Goal: Task Accomplishment & Management: Use online tool/utility

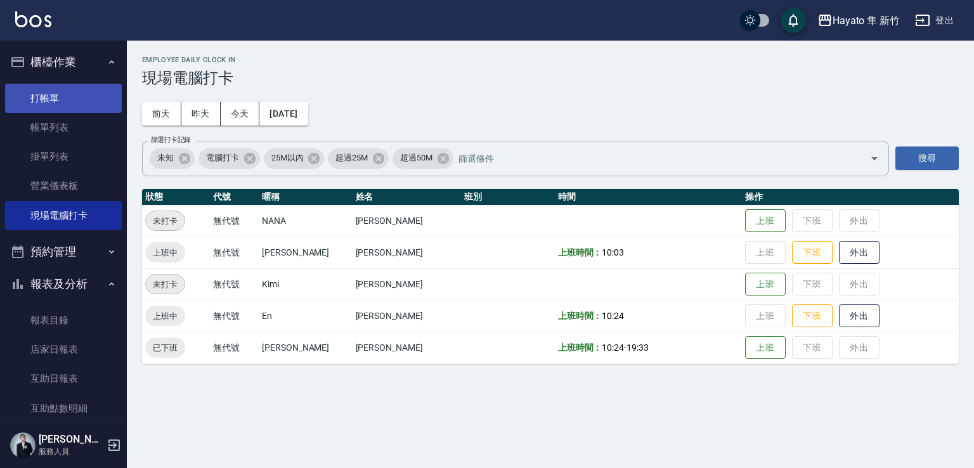
click at [86, 98] on link "打帳單" at bounding box center [63, 98] width 117 height 29
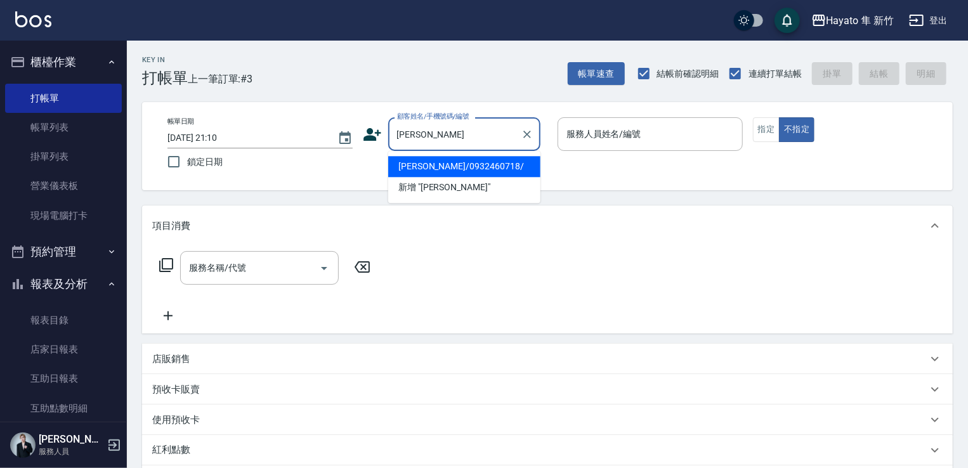
click at [462, 165] on li "[PERSON_NAME]/0932460718/" at bounding box center [464, 166] width 152 height 21
type input "[PERSON_NAME]/0932460718/"
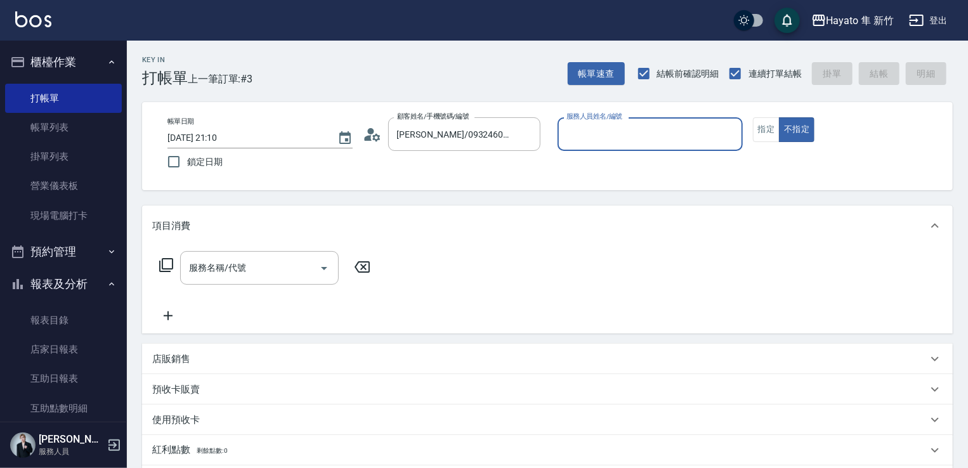
type input "En(無代號)"
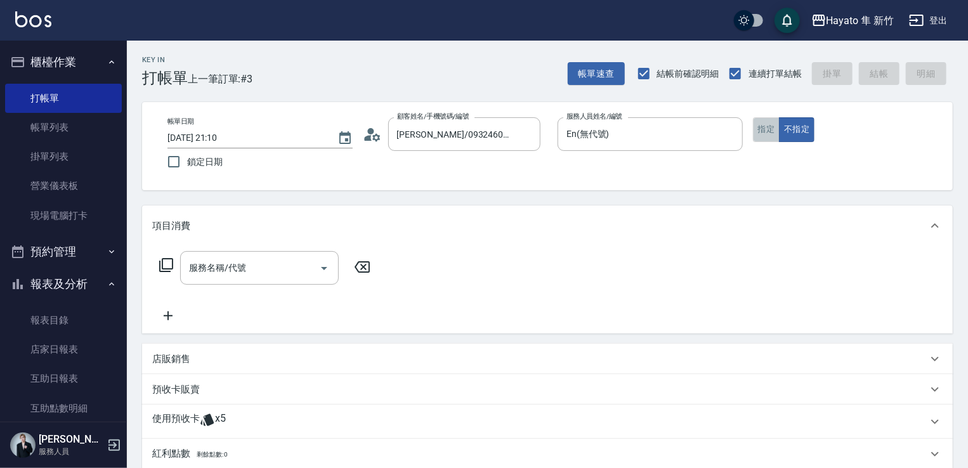
click at [771, 133] on button "指定" at bounding box center [766, 129] width 27 height 25
click at [324, 268] on icon "Open" at bounding box center [324, 268] width 6 height 3
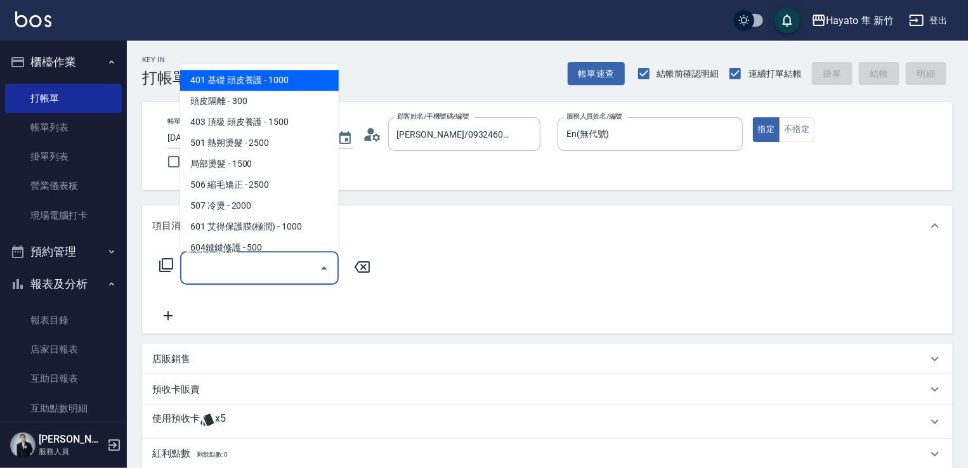
scroll to position [190, 0]
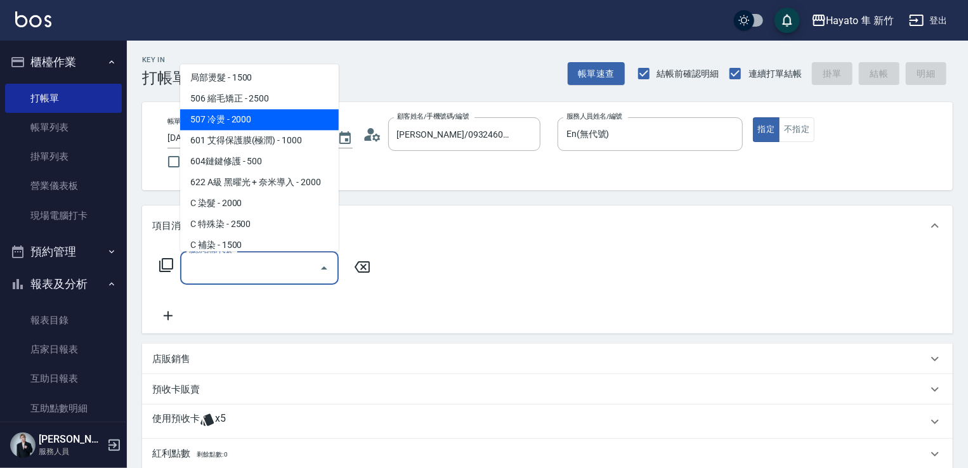
click at [275, 119] on span "507 冷燙 - 2000" at bounding box center [259, 119] width 159 height 21
type input "507 冷燙(507)"
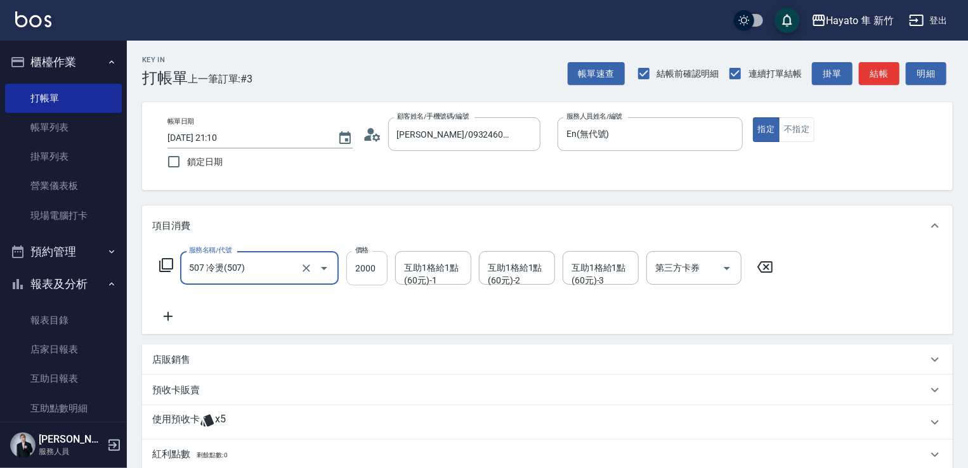
click at [365, 263] on input "2000" at bounding box center [366, 268] width 41 height 34
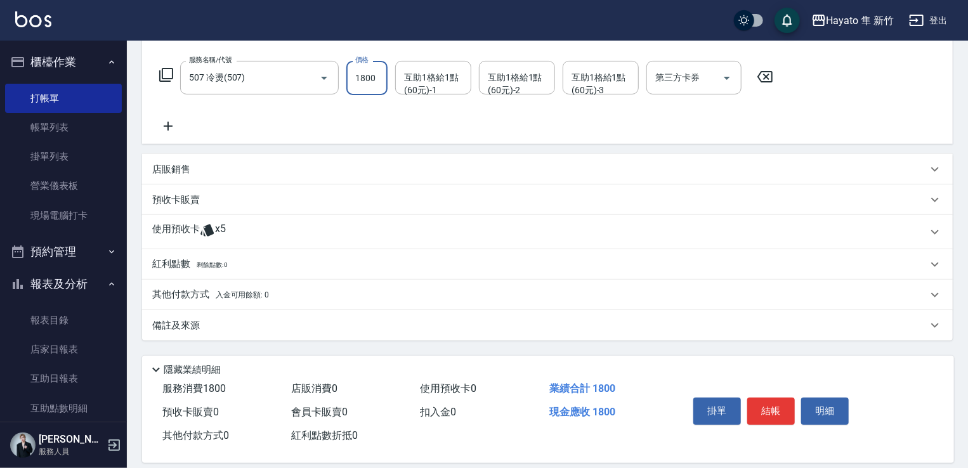
type input "1800"
click at [223, 226] on span "x5" at bounding box center [220, 232] width 11 height 19
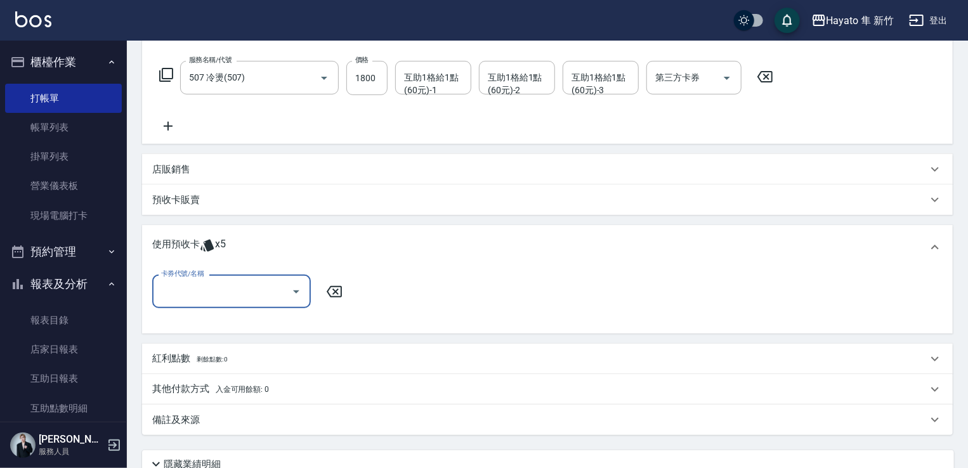
scroll to position [0, 0]
click at [298, 292] on icon "Open" at bounding box center [296, 291] width 15 height 15
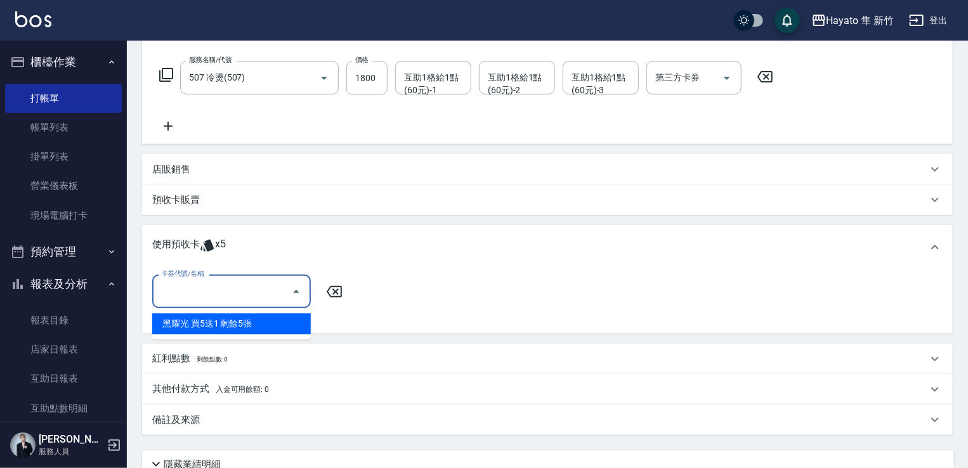
click at [251, 323] on div "黑耀光 買5送1 剩餘5張" at bounding box center [231, 323] width 159 height 21
type input "黑耀光 買5送1"
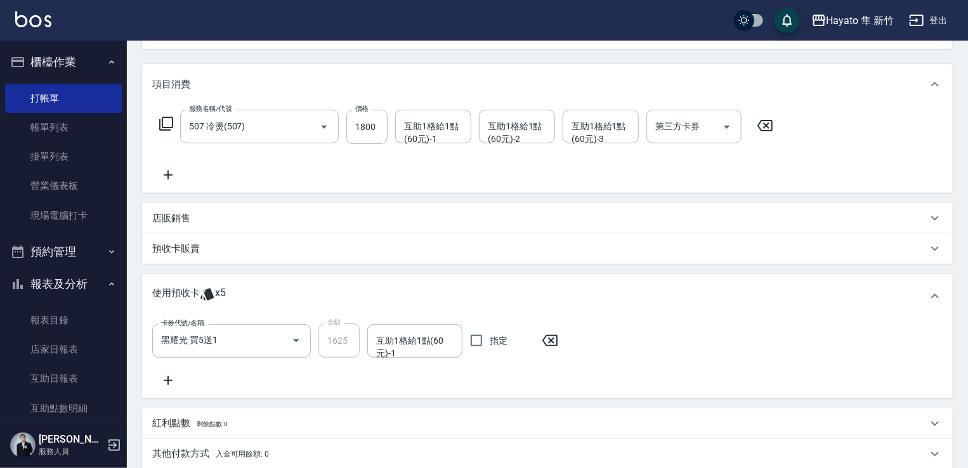
scroll to position [61, 0]
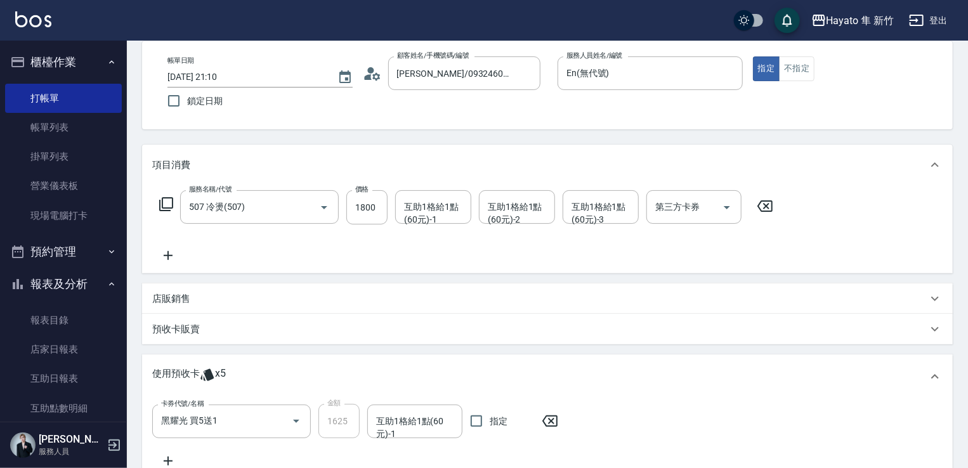
click at [201, 300] on div "店販銷售" at bounding box center [539, 298] width 775 height 13
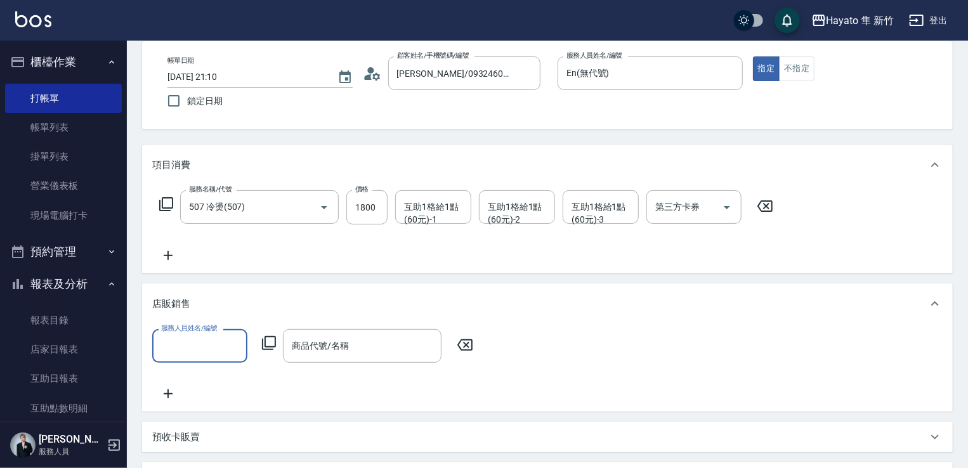
scroll to position [0, 0]
click at [209, 346] on input "服務人員姓名/編號" at bounding box center [200, 346] width 84 height 22
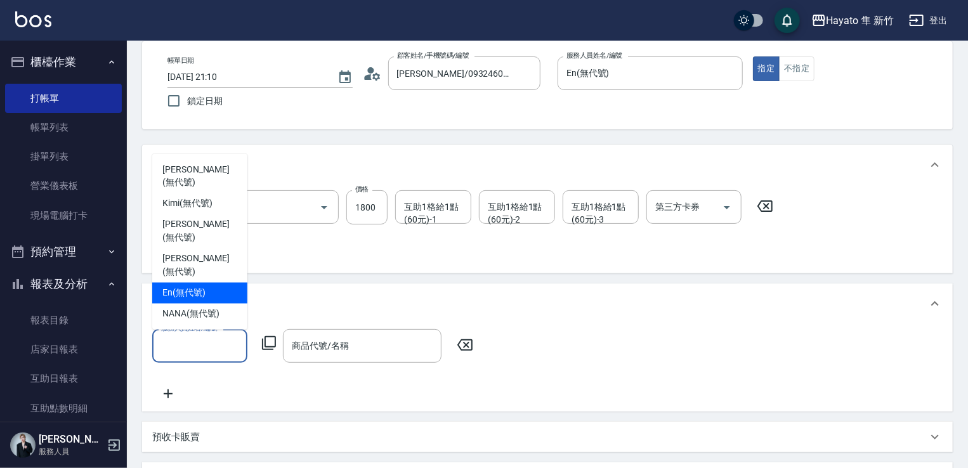
click at [192, 301] on div "En (無代號)" at bounding box center [199, 293] width 95 height 21
type input "En(無代號)"
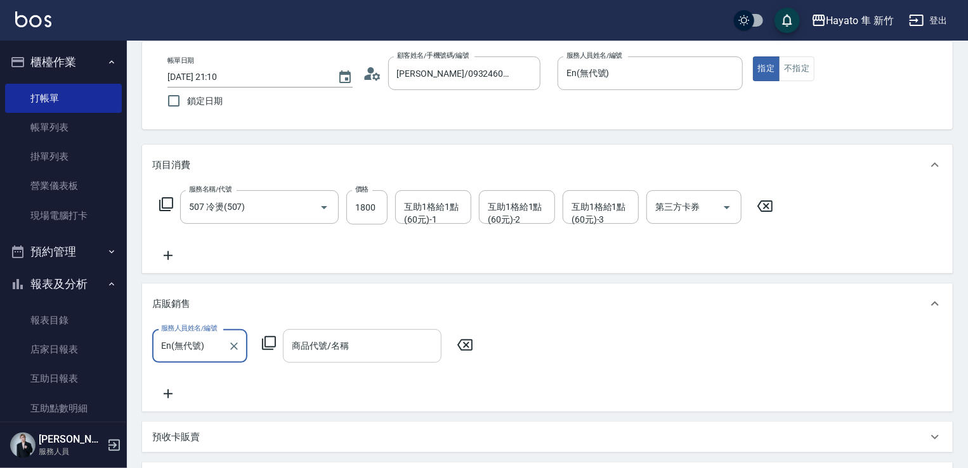
click at [325, 350] on input "商品代號/名稱" at bounding box center [362, 346] width 147 height 22
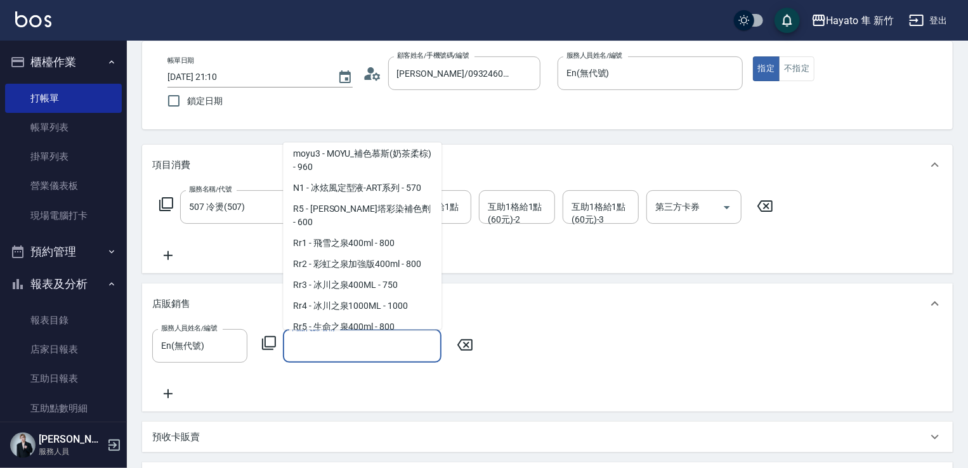
scroll to position [444, 0]
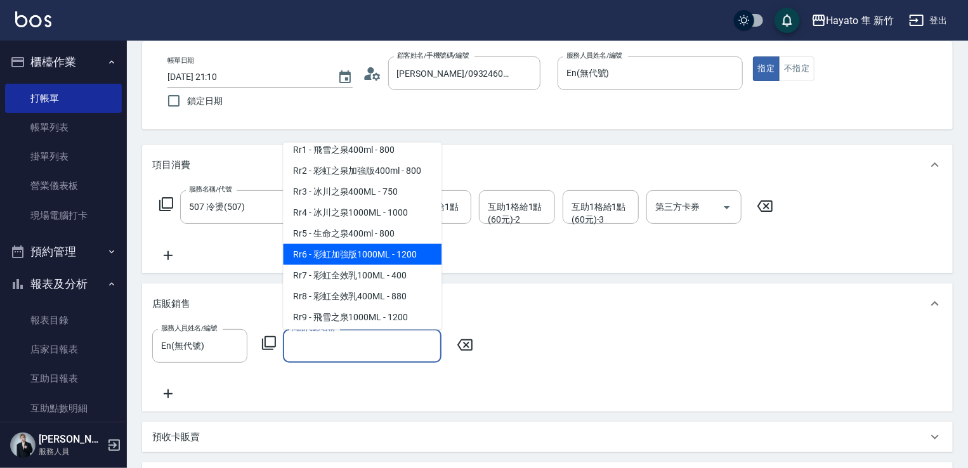
click at [379, 264] on span "Rr6 - 彩虹加強版1000ML - 1200" at bounding box center [362, 254] width 159 height 21
type input "彩虹加強版1000ML"
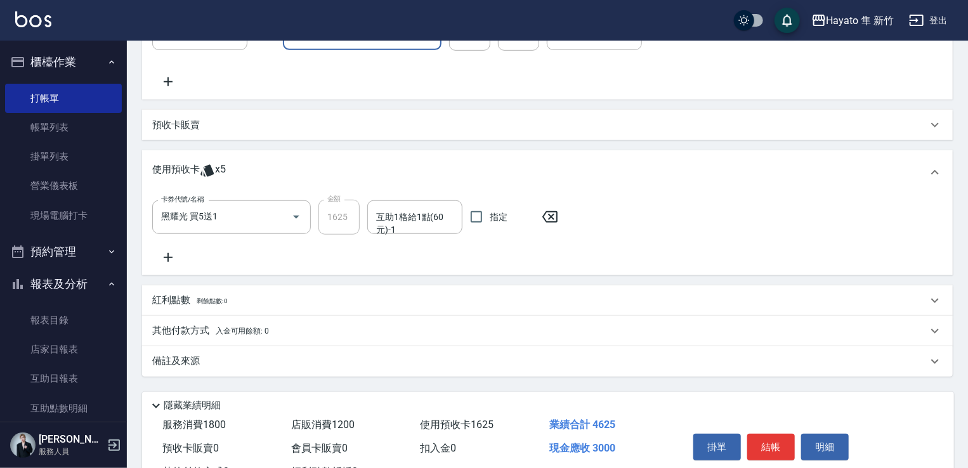
scroll to position [424, 0]
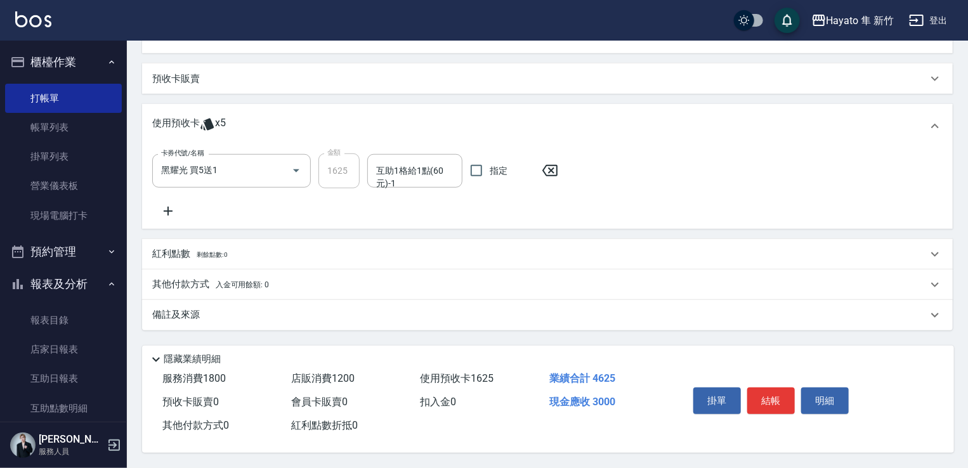
click at [282, 316] on div "備註及來源" at bounding box center [539, 314] width 775 height 13
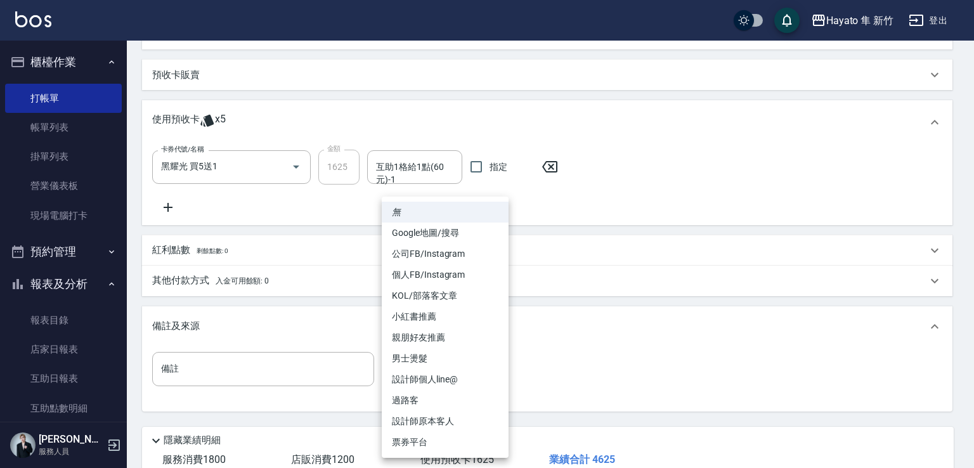
click at [478, 374] on body "Hayato 隼 新竹 登出 櫃檯作業 打帳單 帳單列表 掛單列表 營業儀表板 現場電腦打卡 預約管理 預約管理 報表及分析 報表目錄 店家日報表 互助日報表…" at bounding box center [487, 62] width 974 height 973
click at [452, 422] on li "設計師原本客人" at bounding box center [445, 421] width 127 height 21
type input "設計師原本客人"
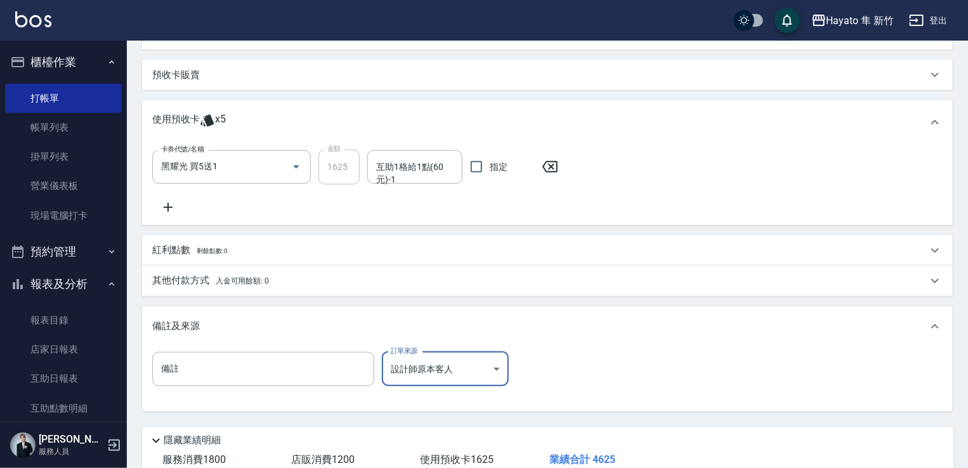
click at [230, 280] on span "入金可用餘額: 0" at bounding box center [243, 281] width 54 height 9
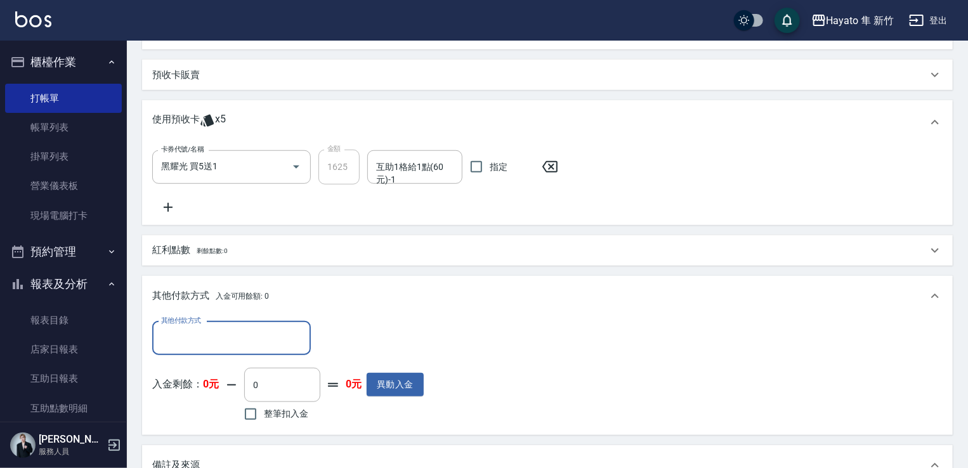
scroll to position [0, 0]
click at [263, 334] on input "其他付款方式" at bounding box center [231, 338] width 147 height 22
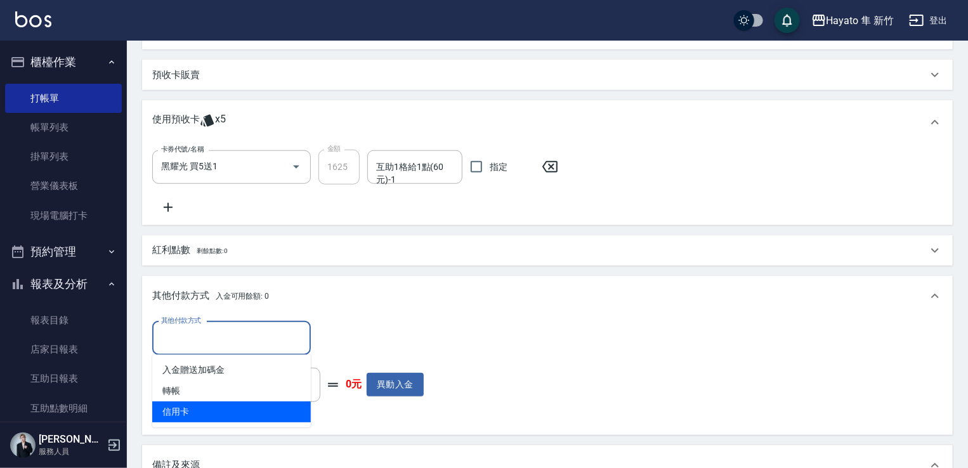
click at [255, 412] on span "信用卡" at bounding box center [231, 411] width 159 height 21
type input "信用卡"
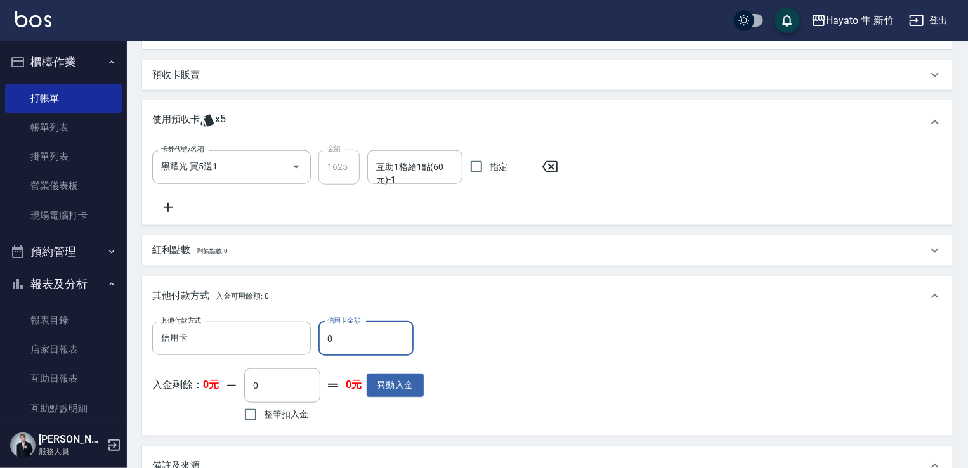
drag, startPoint x: 358, startPoint y: 336, endPoint x: 320, endPoint y: 345, distance: 39.2
click at [320, 345] on input "0" at bounding box center [365, 339] width 95 height 34
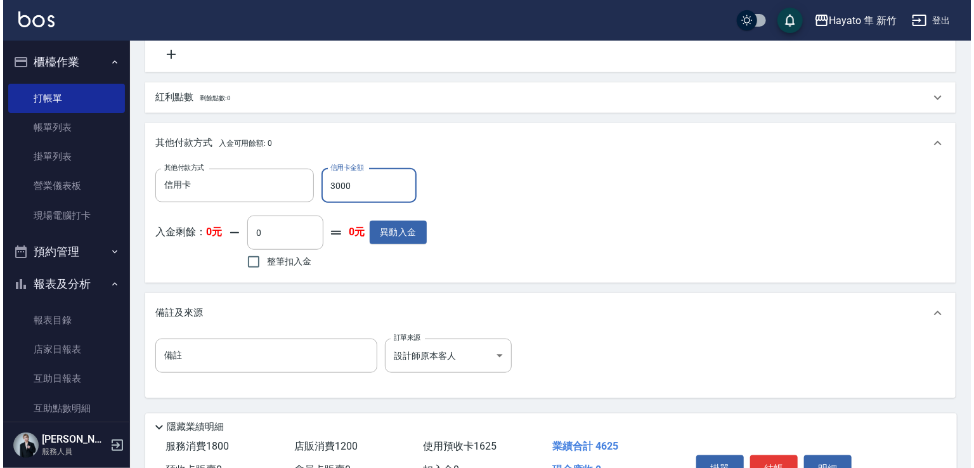
scroll to position [648, 0]
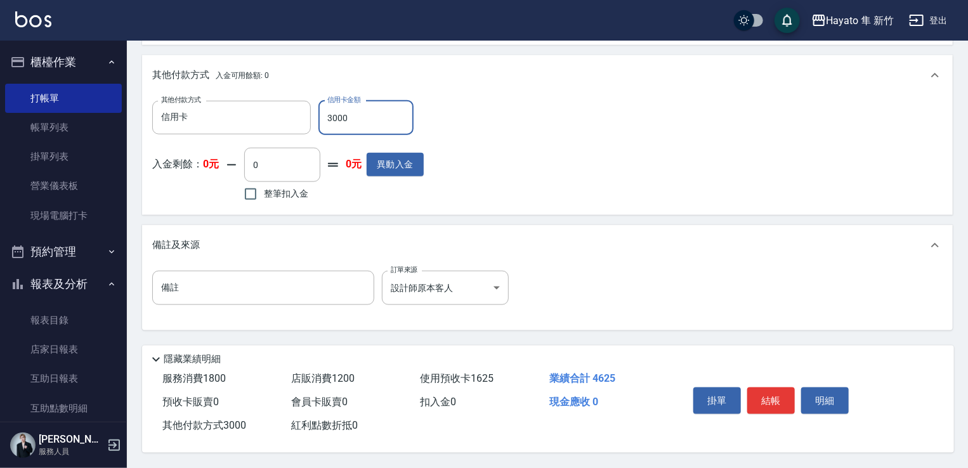
type input "3000"
click at [766, 393] on button "結帳" at bounding box center [771, 401] width 48 height 27
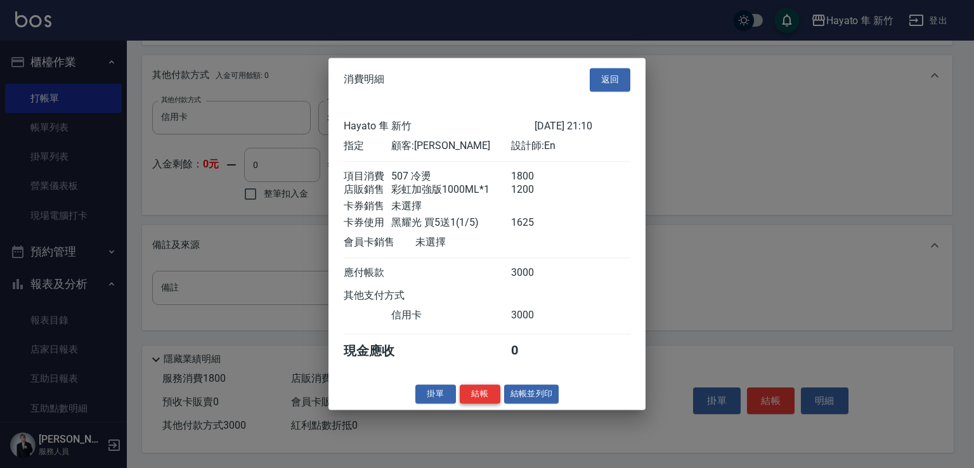
click at [476, 403] on button "結帳" at bounding box center [480, 394] width 41 height 20
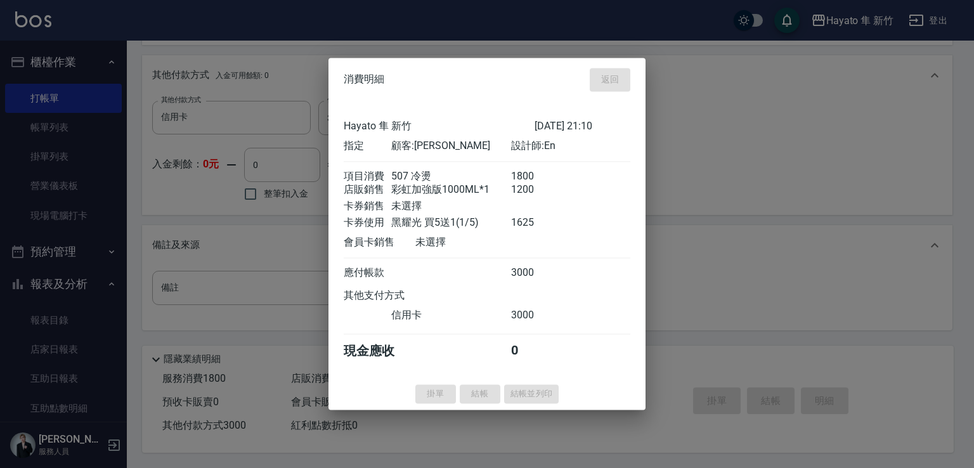
type input "[DATE] 21:12"
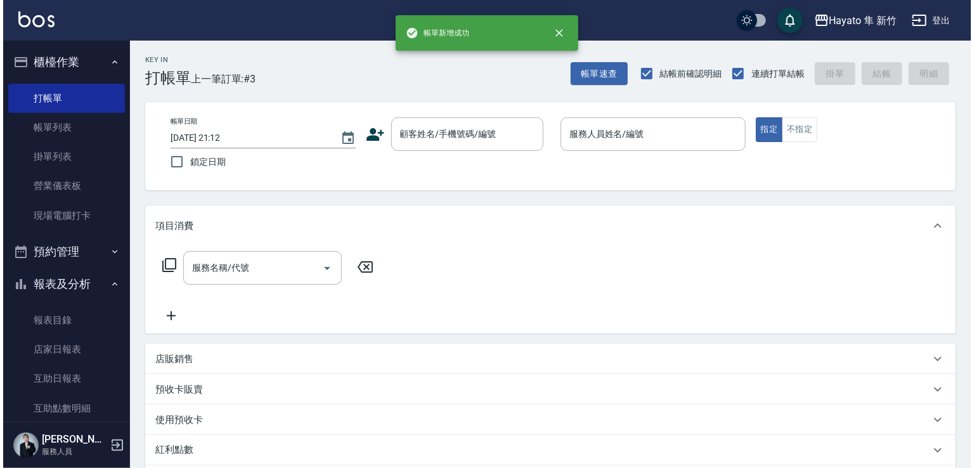
scroll to position [0, 0]
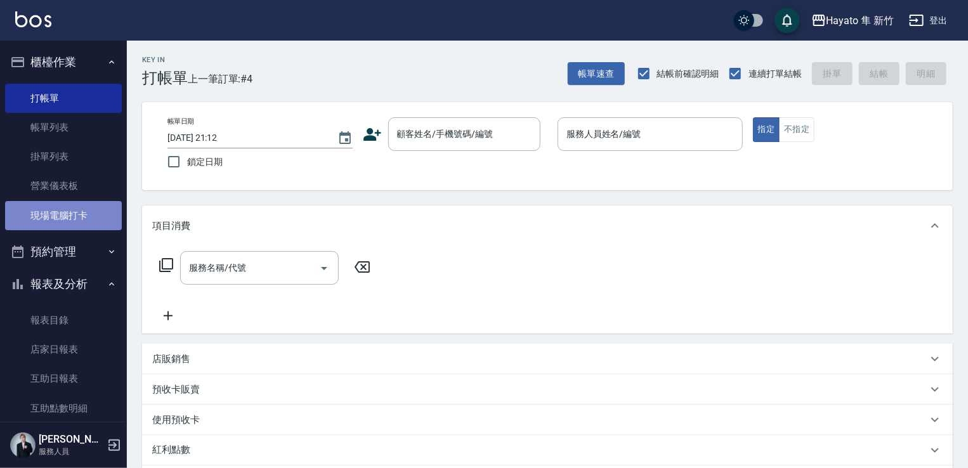
click at [83, 209] on link "現場電腦打卡" at bounding box center [63, 215] width 117 height 29
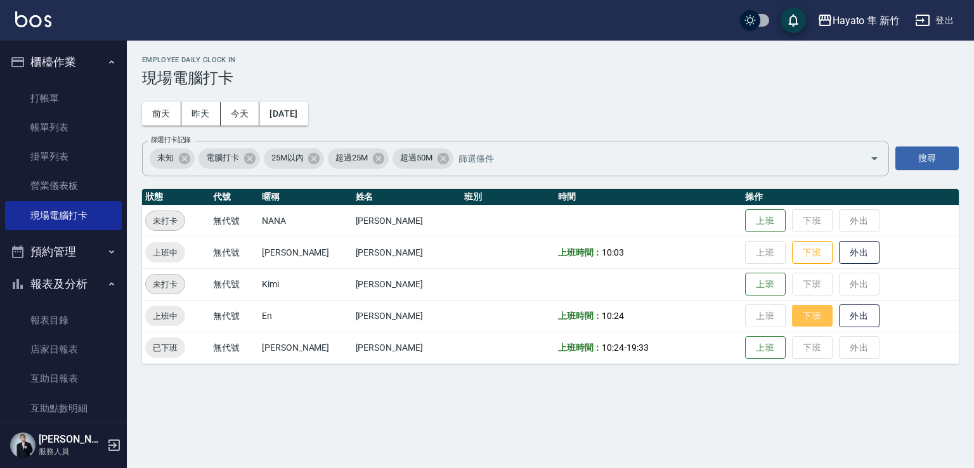
click at [807, 315] on button "下班" at bounding box center [812, 316] width 41 height 22
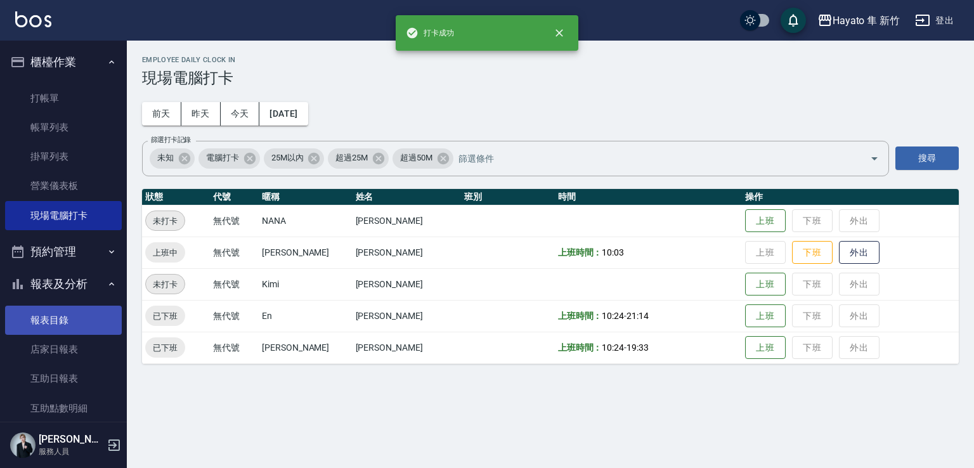
scroll to position [190, 0]
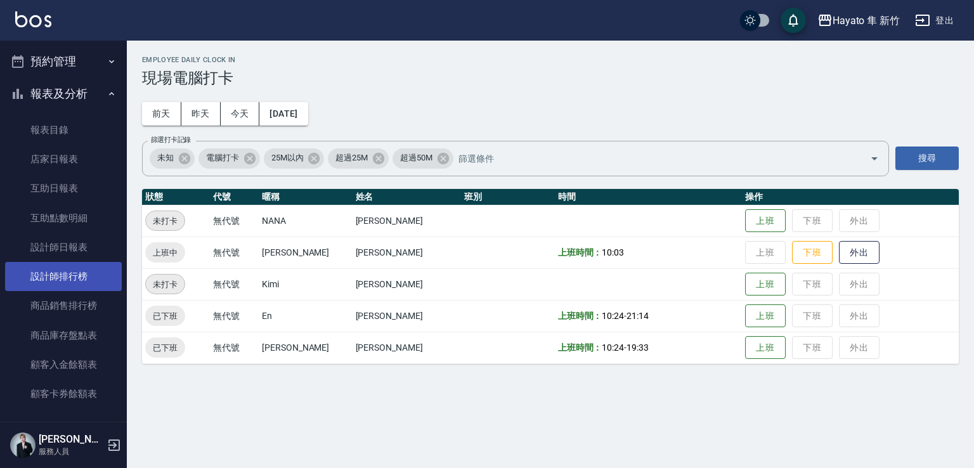
click at [92, 279] on link "設計師排行榜" at bounding box center [63, 276] width 117 height 29
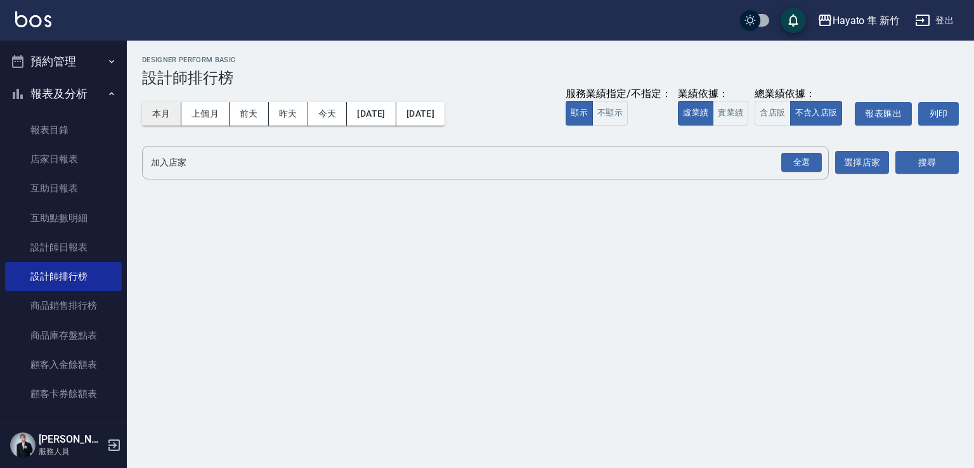
click at [164, 115] on button "本月" at bounding box center [161, 113] width 39 height 23
click at [782, 153] on div "全選" at bounding box center [801, 163] width 41 height 20
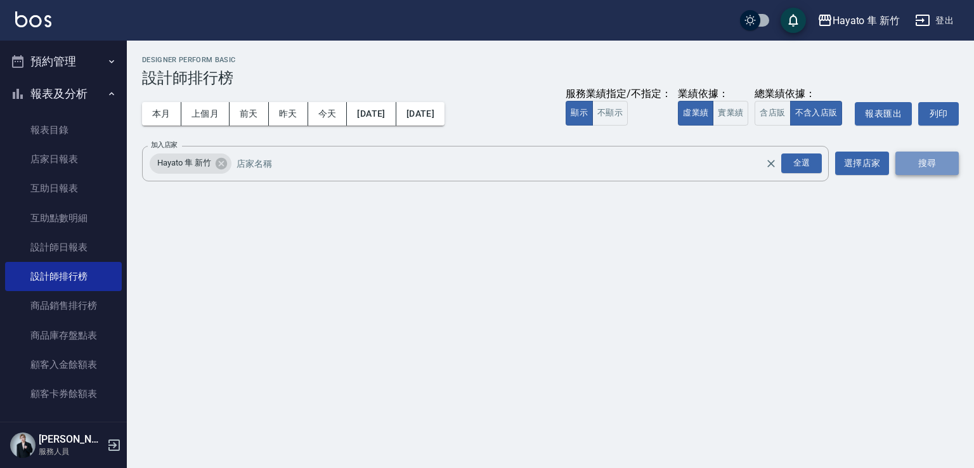
click at [924, 171] on button "搜尋" at bounding box center [927, 163] width 63 height 23
